Goal: Check status: Check status

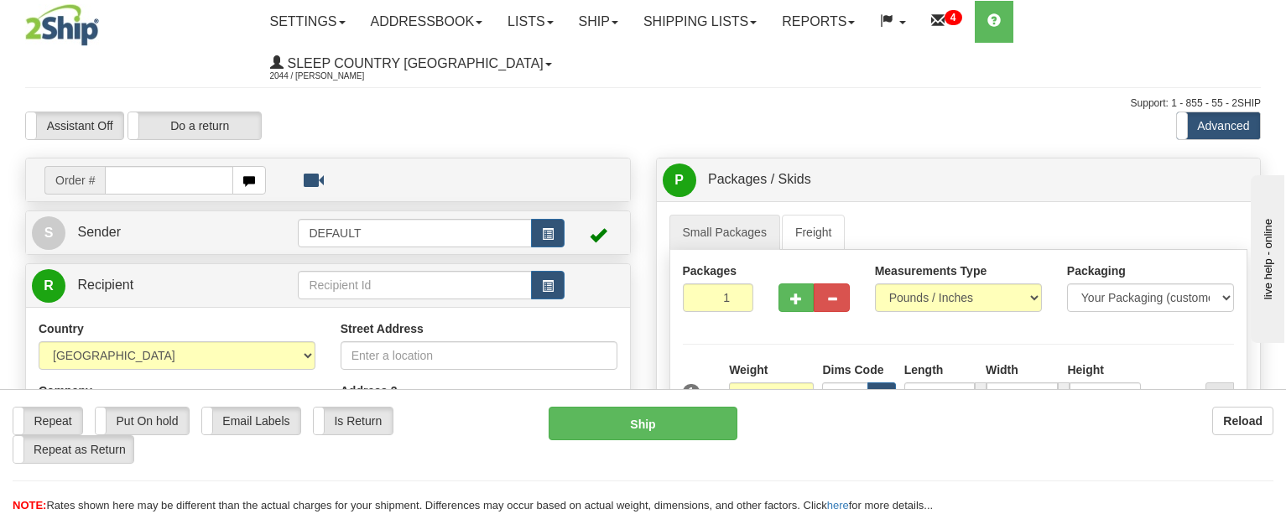
click at [1128, 112] on div "Assistant On Assistant Off Do a return Do a return Previous Next Standard Advan…" at bounding box center [643, 126] width 1260 height 29
drag, startPoint x: 723, startPoint y: 18, endPoint x: 666, endPoint y: 46, distance: 63.4
click at [720, 18] on link "Shipping lists" at bounding box center [700, 22] width 138 height 42
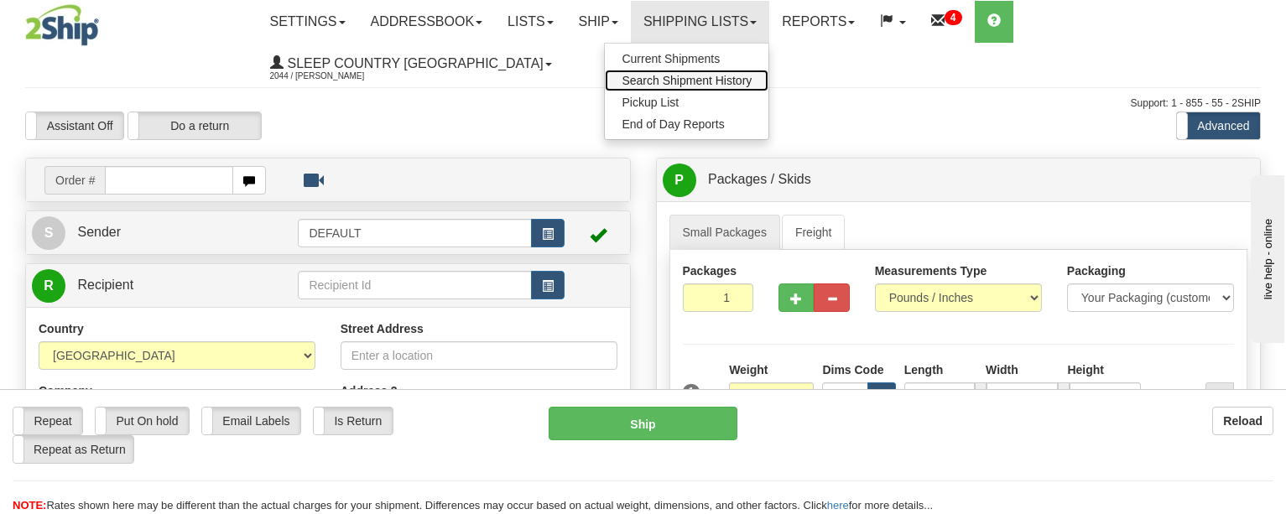
click at [728, 77] on span "Search Shipment History" at bounding box center [686, 80] width 130 height 13
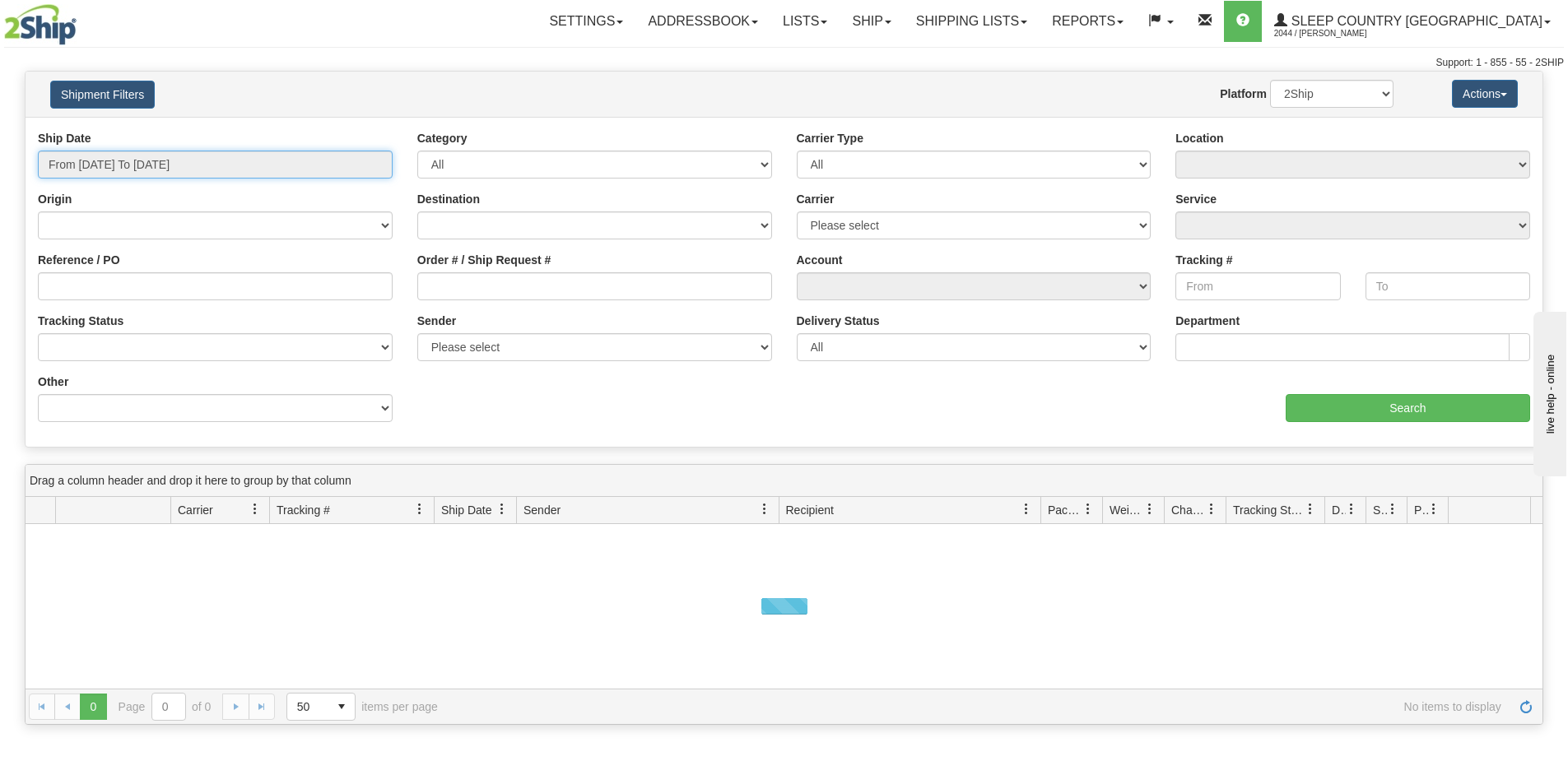
click at [164, 159] on input "From 08/27/2025 To 08/28/2025" at bounding box center [215, 164] width 354 height 28
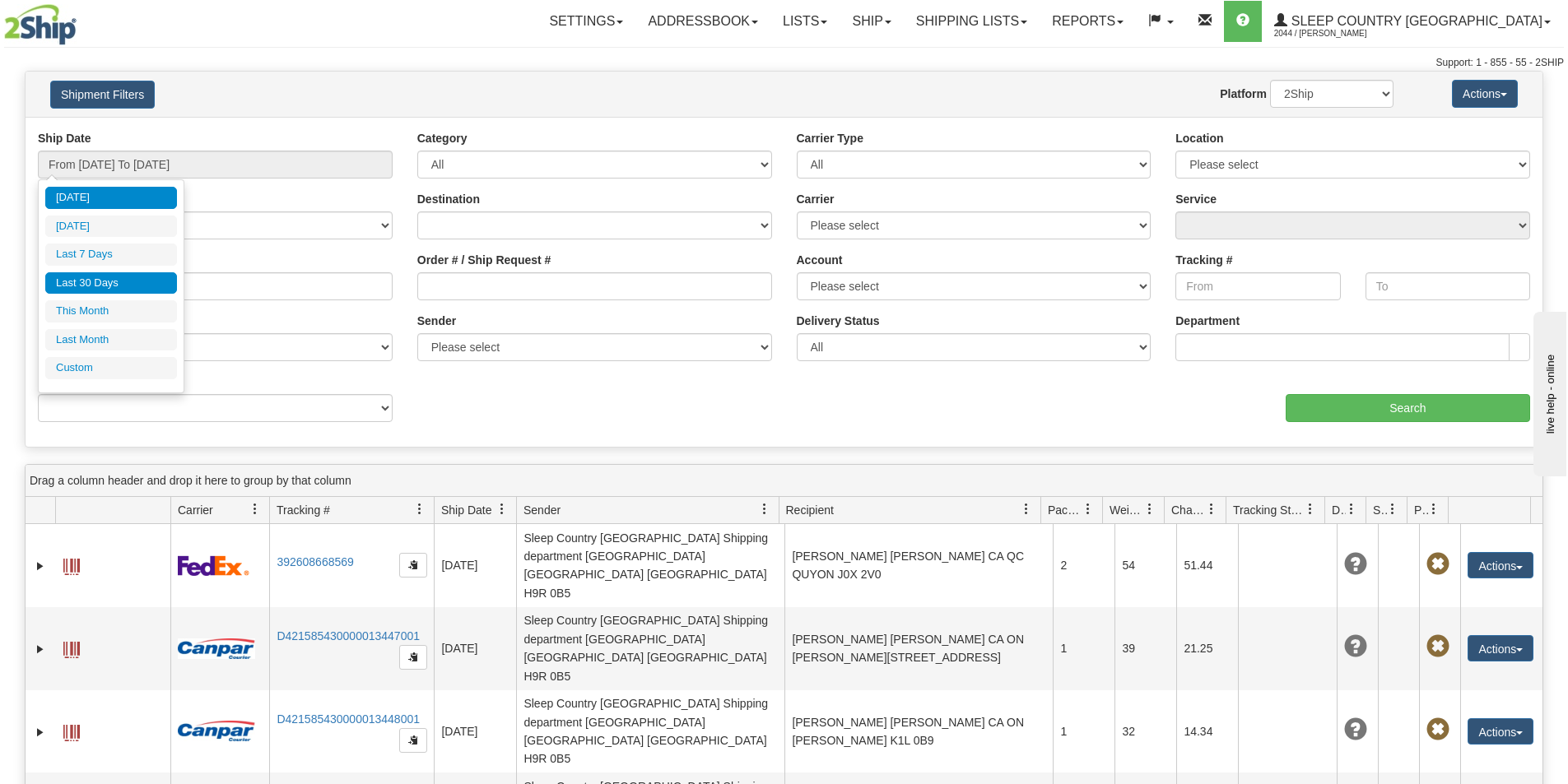
click at [109, 282] on li "Last 30 Days" at bounding box center [111, 284] width 131 height 23
type input "From 07/30/2025 To 08/28/2025"
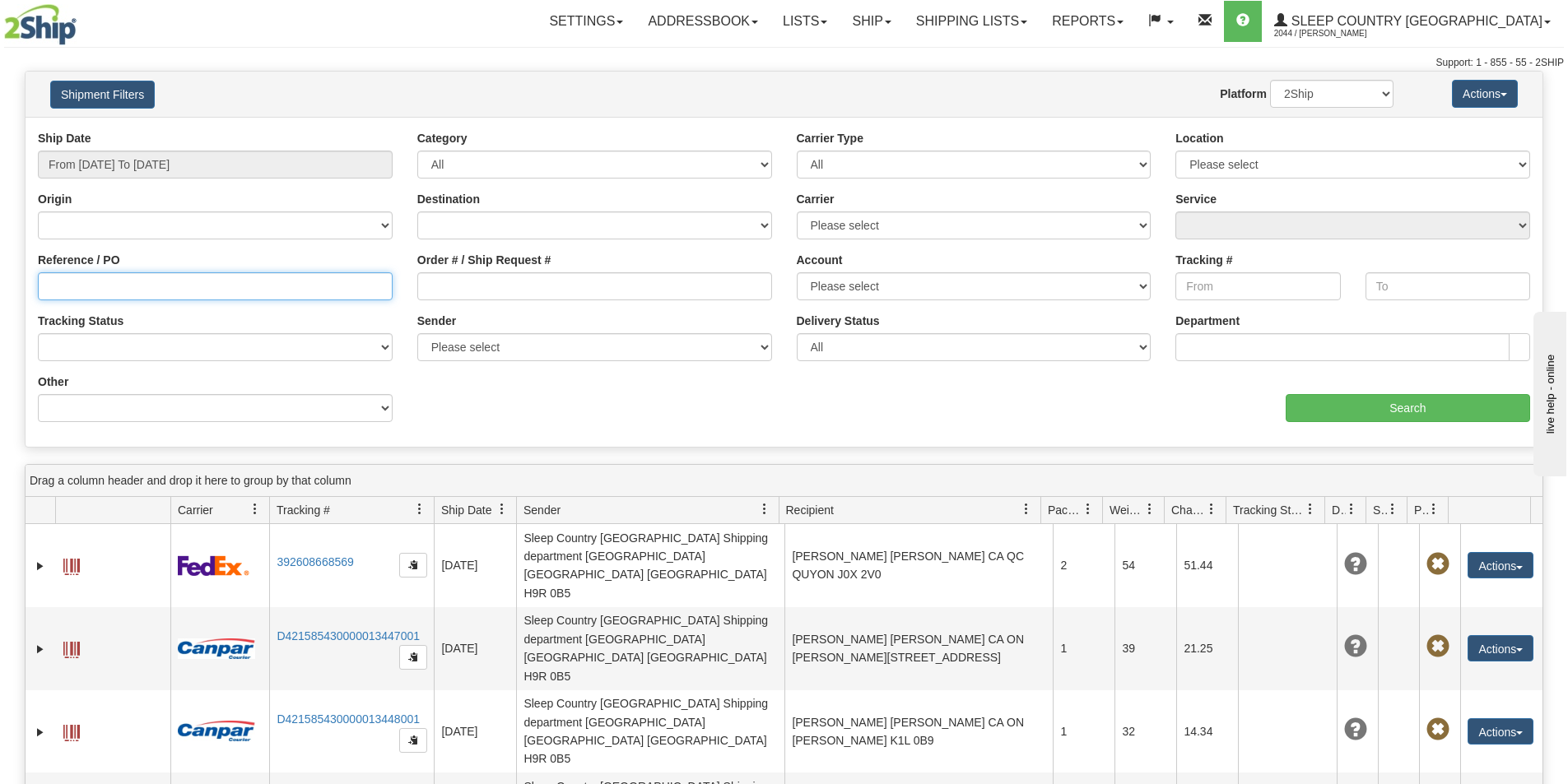
click at [92, 286] on input "Reference / PO" at bounding box center [215, 287] width 354 height 28
paste input "9000I015000"
type input "9000I015000"
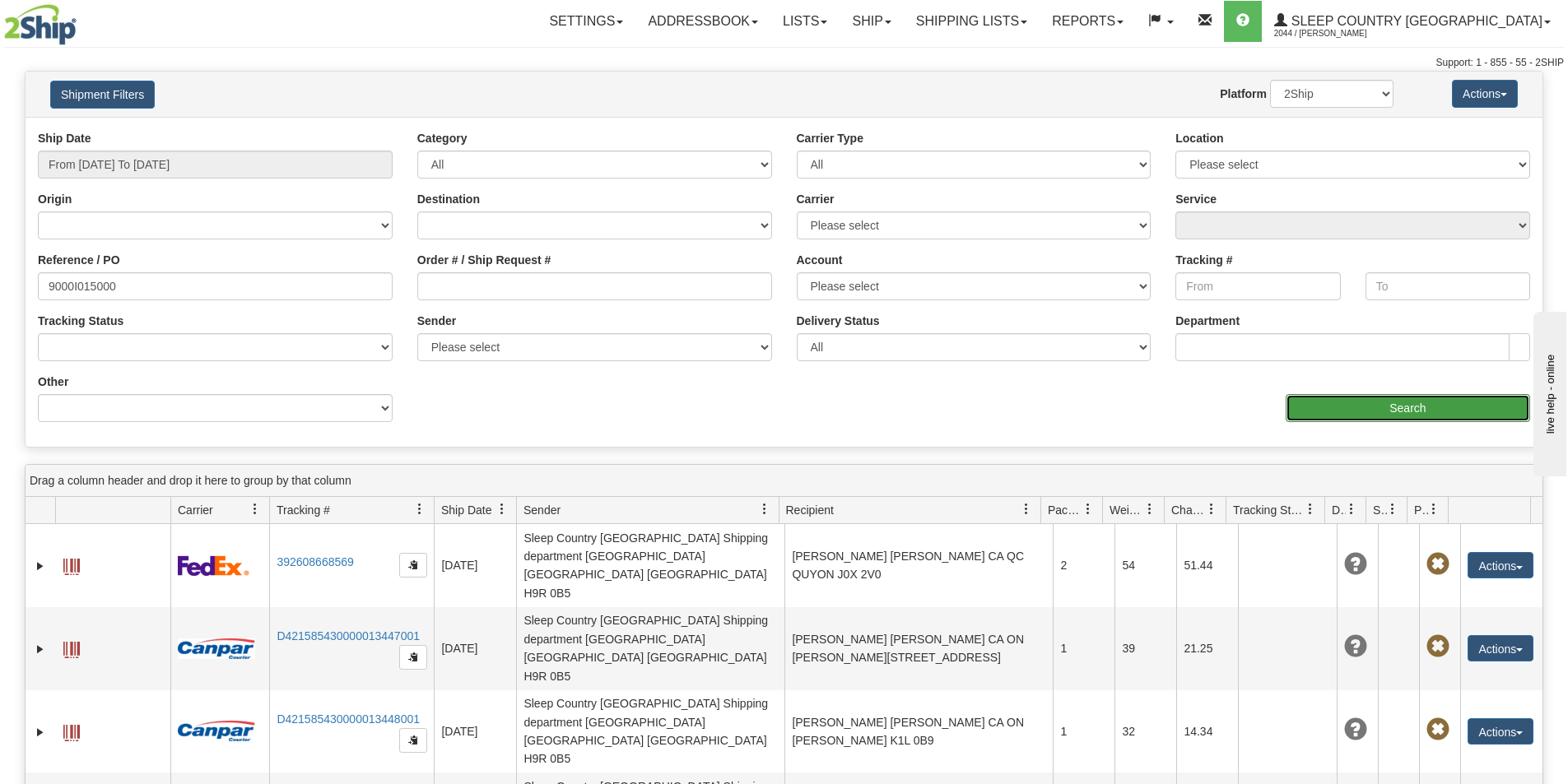
click at [1261, 399] on input "Search" at bounding box center [1407, 408] width 244 height 28
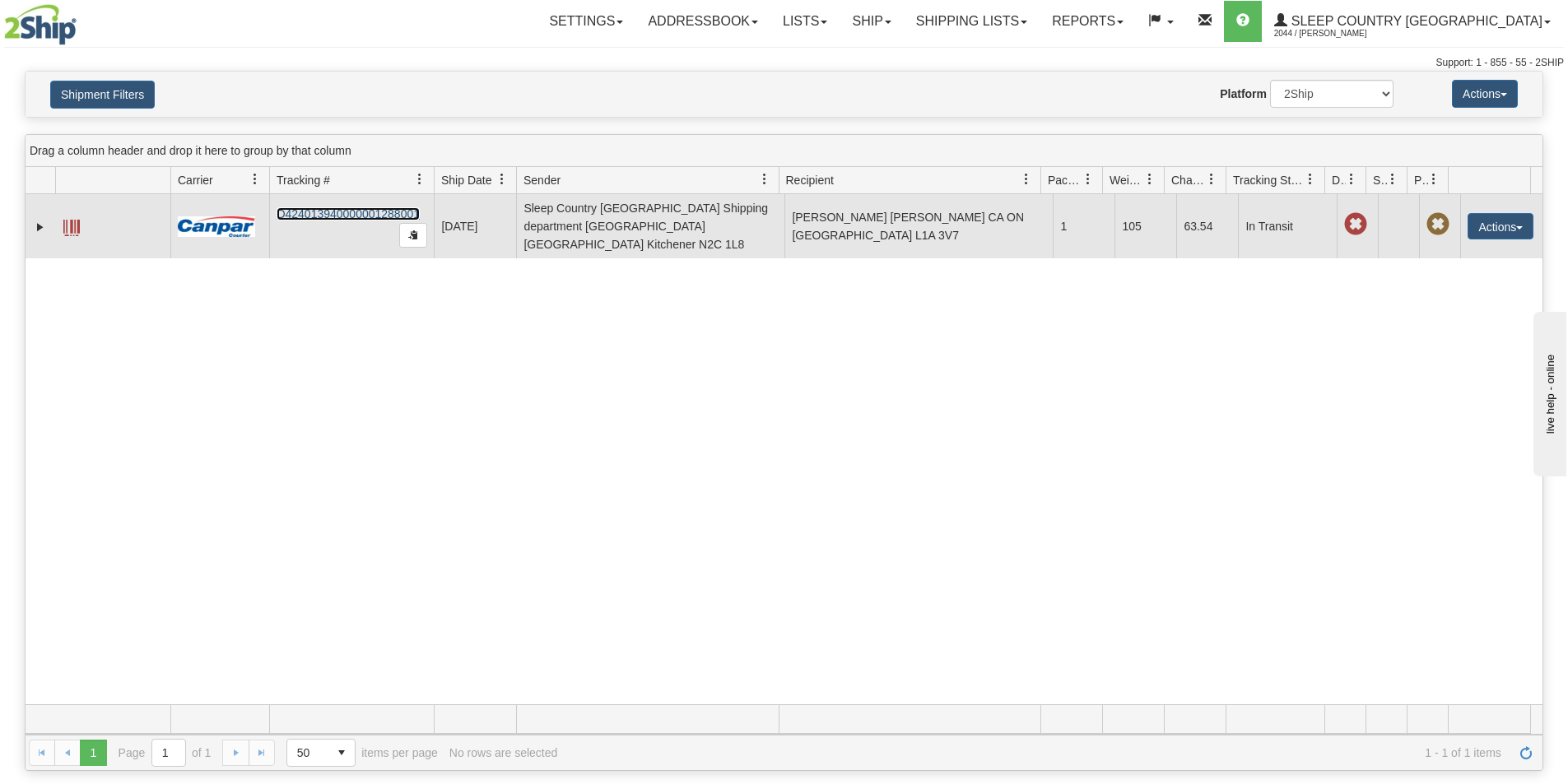
click at [340, 207] on link "D424013940000001288001" at bounding box center [348, 213] width 143 height 13
